Goal: Information Seeking & Learning: Learn about a topic

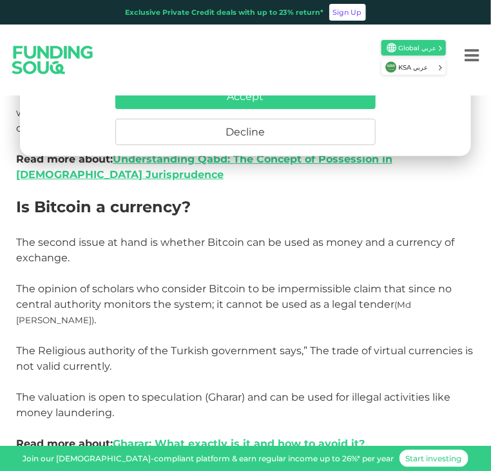
click at [401, 198] on h2 "Is Bitcoin a currency?" at bounding box center [245, 216] width 459 height 37
click at [320, 130] on button "Decline" at bounding box center [245, 132] width 260 height 26
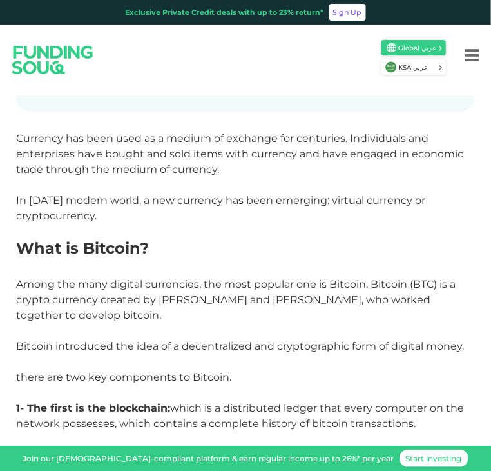
scroll to position [423, 0]
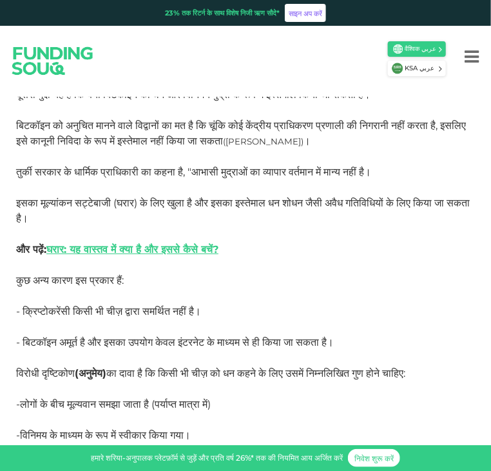
scroll to position [1826, 0]
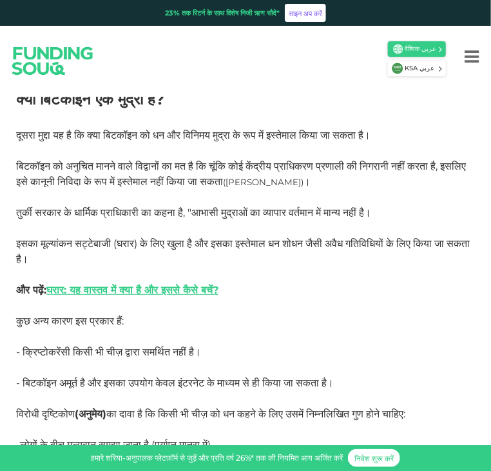
click at [335, 309] on p "तुर्की सरकार के धार्मिक प्राधिकारी का कहना है, "आभासी मुद्राओं का व्यापार वर्तम…" at bounding box center [245, 259] width 459 height 108
click at [325, 286] on p "तुर्की सरकार के धार्मिक प्राधिकारी का कहना है, "आभासी मुद्राओं का व्यापार वर्तम…" at bounding box center [245, 259] width 459 height 108
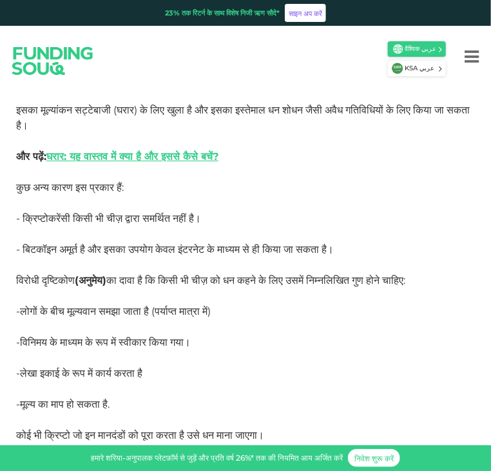
scroll to position [1980, 0]
